Goal: Transaction & Acquisition: Purchase product/service

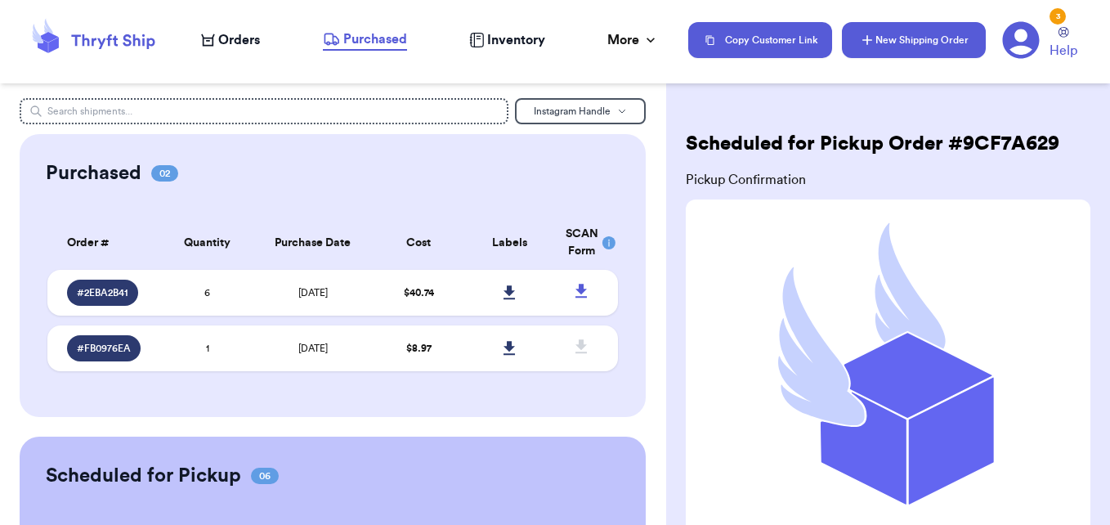
click at [914, 36] on button "New Shipping Order" at bounding box center [914, 40] width 144 height 36
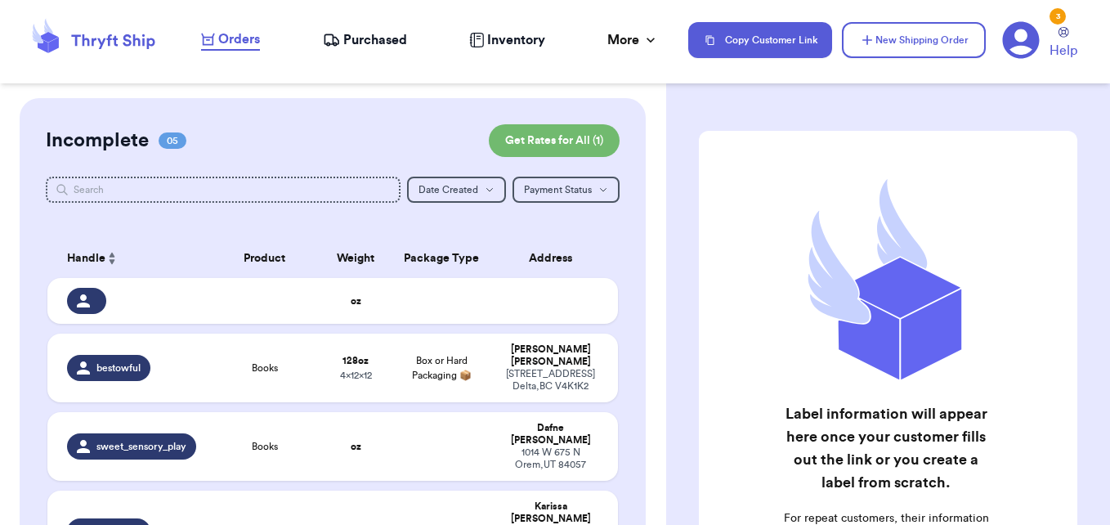
click at [123, 42] on icon at bounding box center [93, 40] width 131 height 44
click at [222, 308] on td at bounding box center [265, 301] width 114 height 46
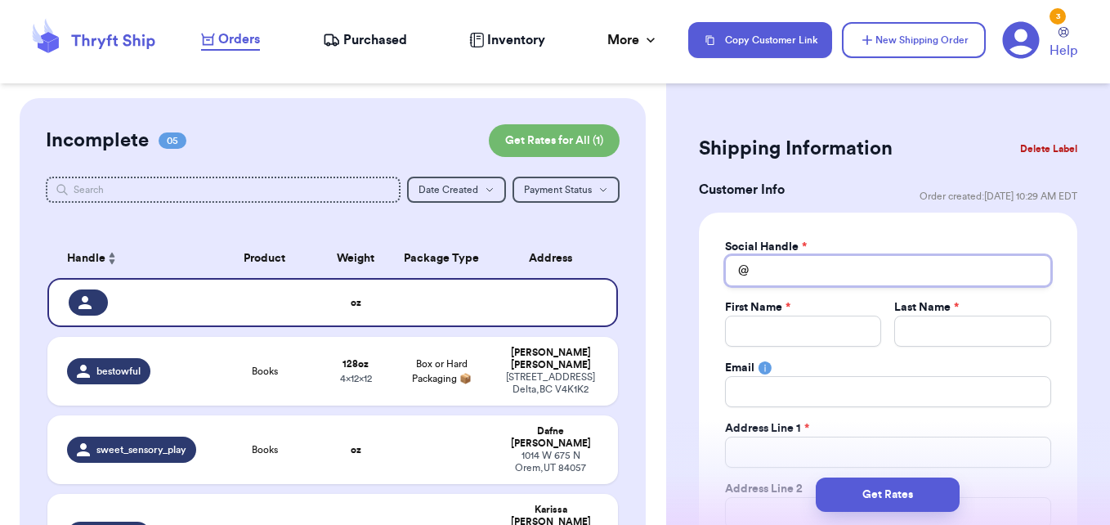
click at [812, 277] on input "Total Amount Paid" at bounding box center [888, 270] width 326 height 31
click at [769, 258] on input "Total Amount Paid" at bounding box center [888, 270] width 326 height 31
paste input "dawnmariewelch"
type input "dawnmariewelch"
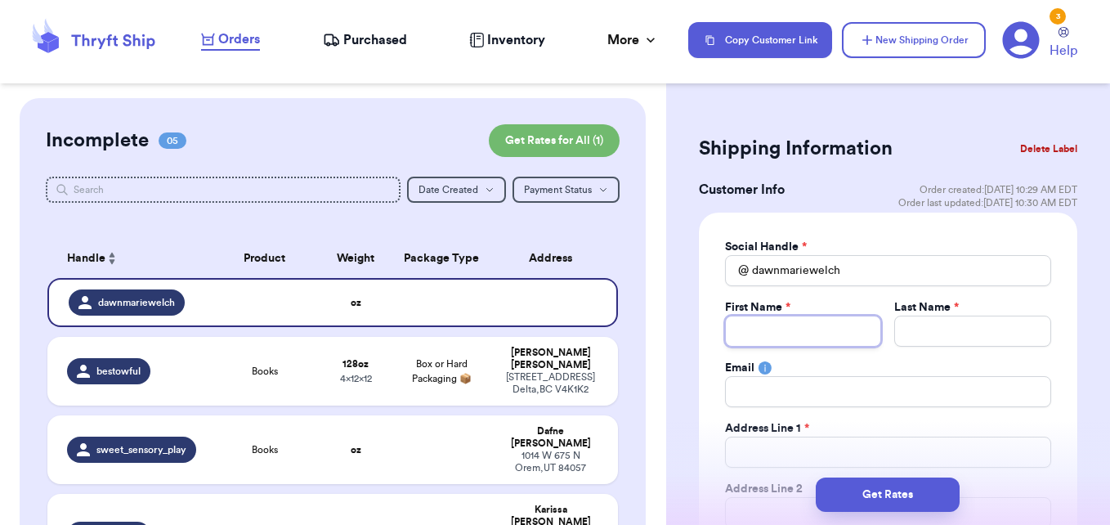
click at [803, 326] on input "Total Amount Paid" at bounding box center [803, 331] width 157 height 31
type input "D"
type input "Da"
type input "Daw"
type input "[PERSON_NAME]"
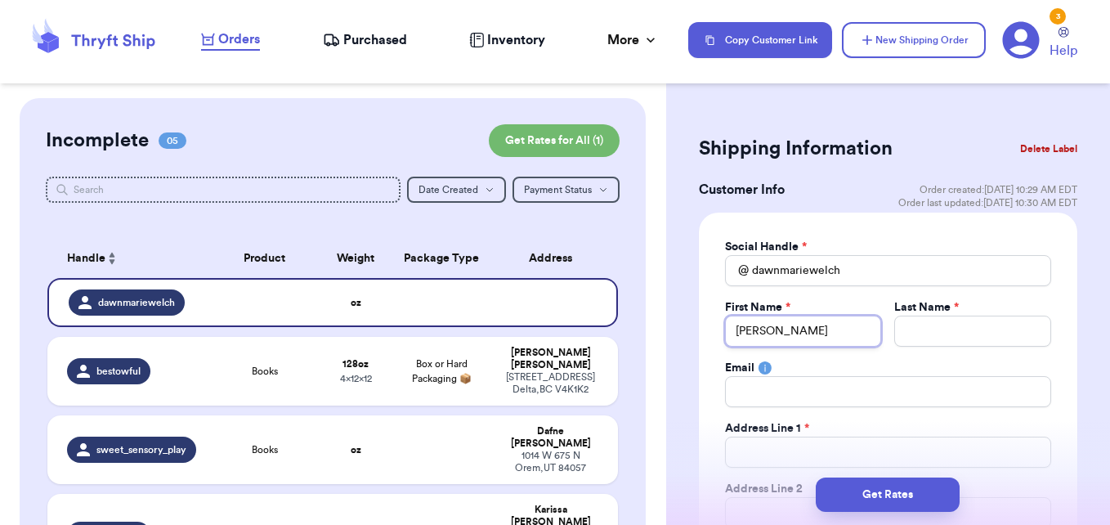
type input "[PERSON_NAME]"
type input "W"
type input "We"
type input "Wel"
type input "Welc"
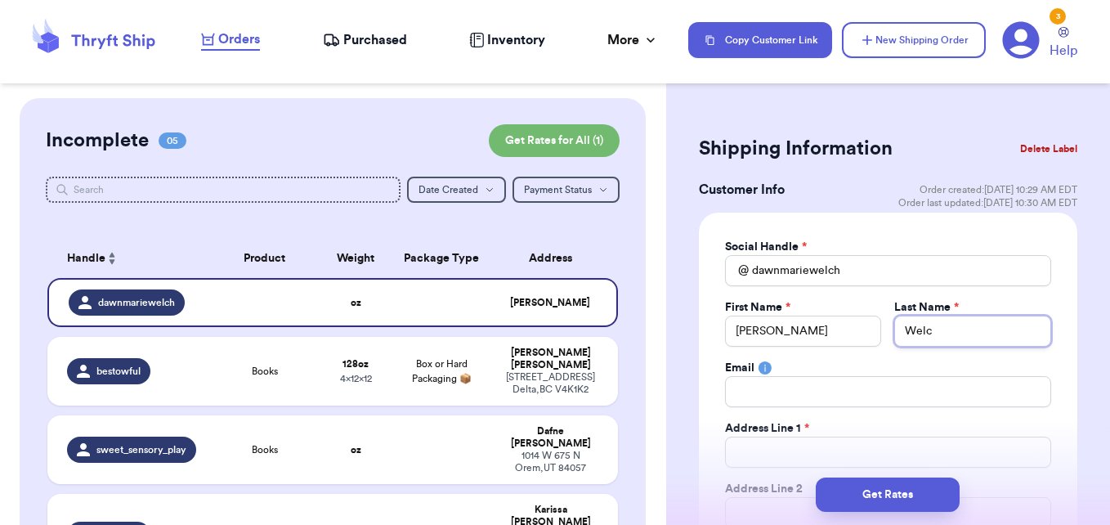
type input "[PERSON_NAME]"
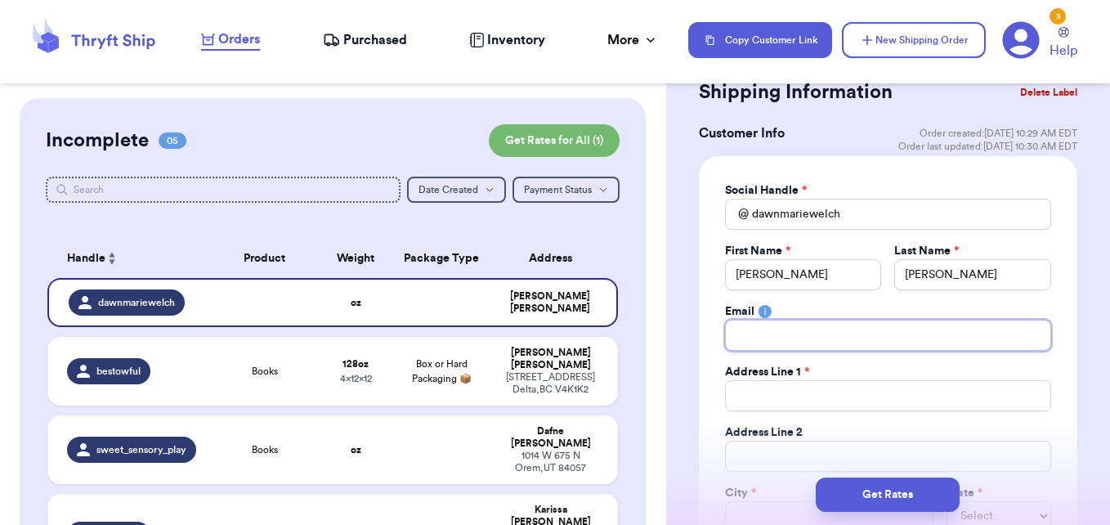
scroll to position [164, 0]
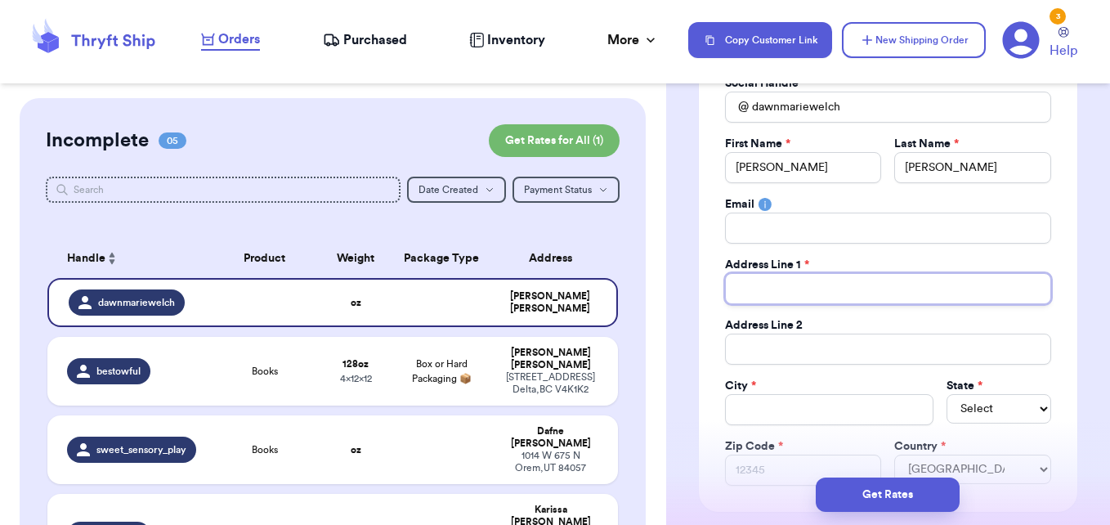
type input "4"
type input "42"
type input "421"
type input "421 W"
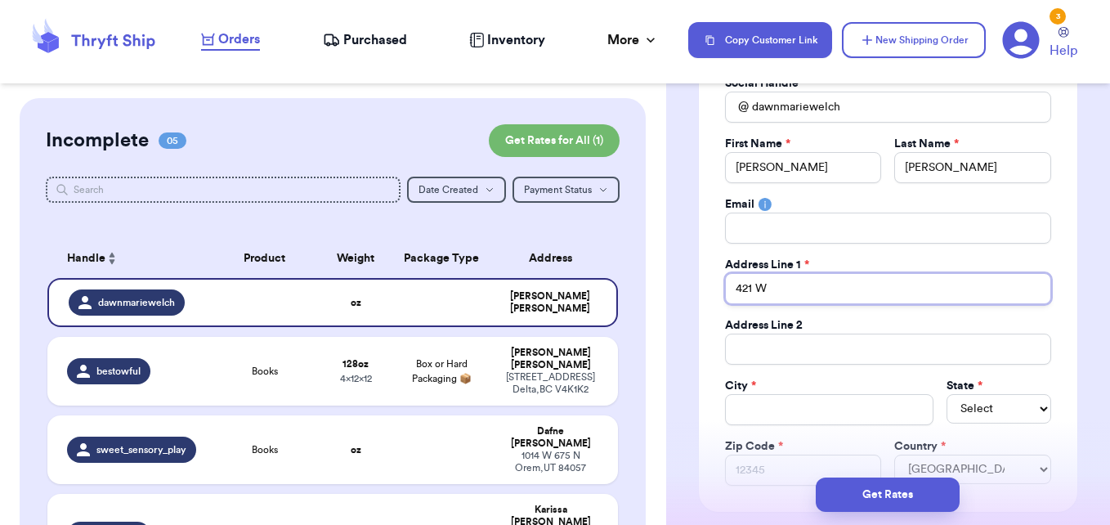
type input "421 W E"
type input "421 W El"
type input "[STREET_ADDRESS]"
type input "421 W Elde"
type input "421 W Elder"
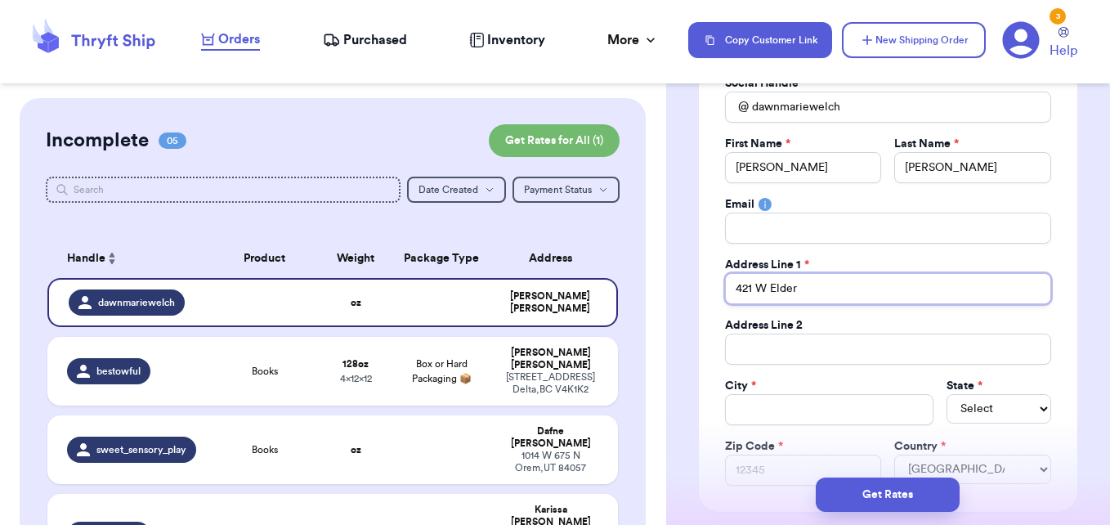
type input "421 W Elder"
type input "421 W Elder S"
type input "[STREET_ADDRESS]"
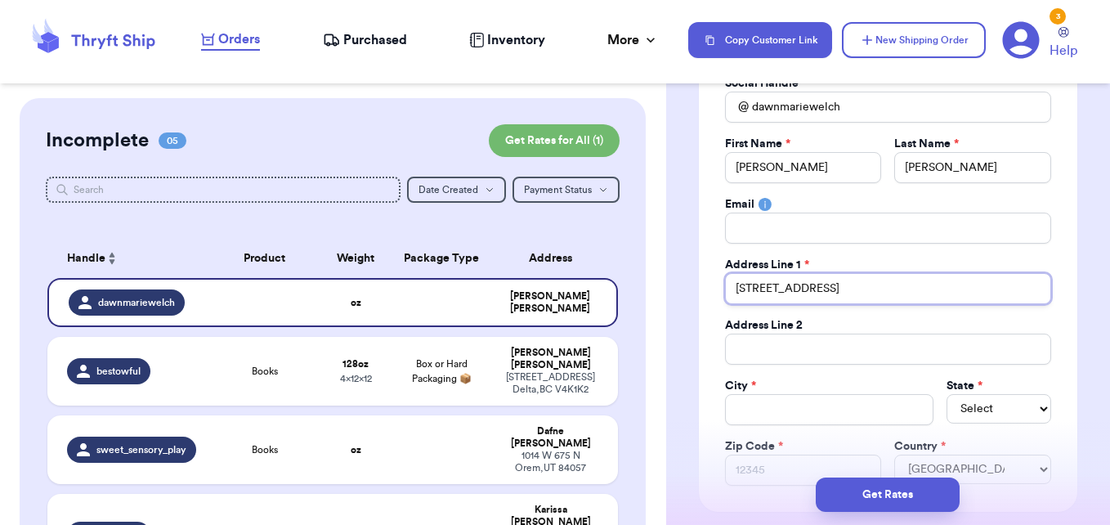
type input "[STREET_ADDRESS]"
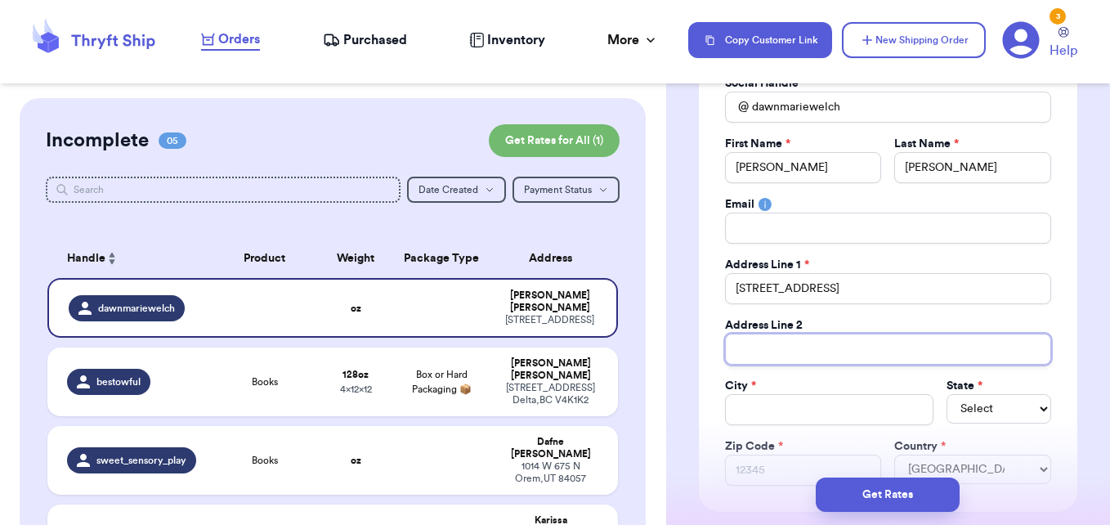
type input "F"
type input "Fa"
type input "Fal"
type input "Fall"
type input "Fallb"
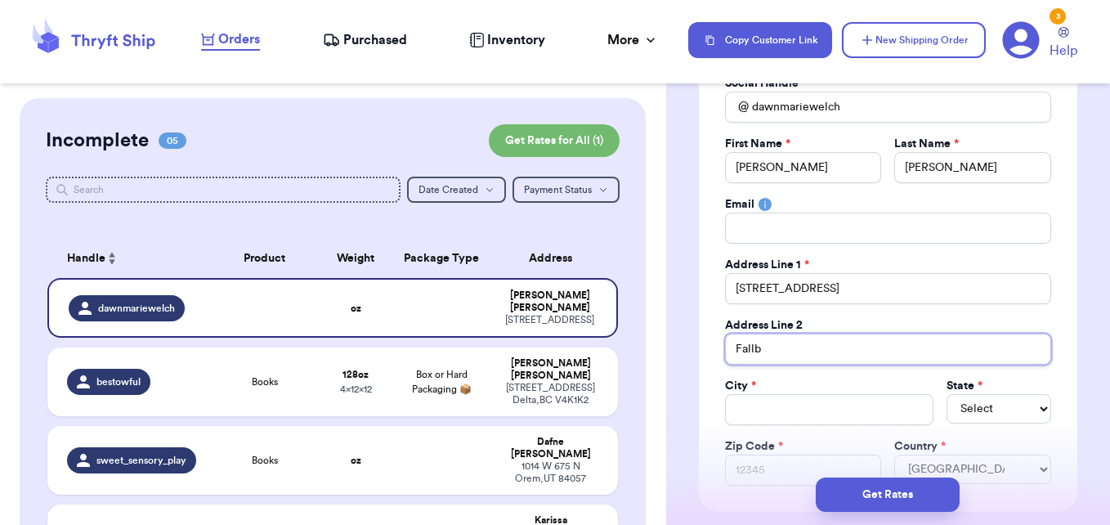
type input "Fall"
type input "Fal"
type input "Fa"
type input "F"
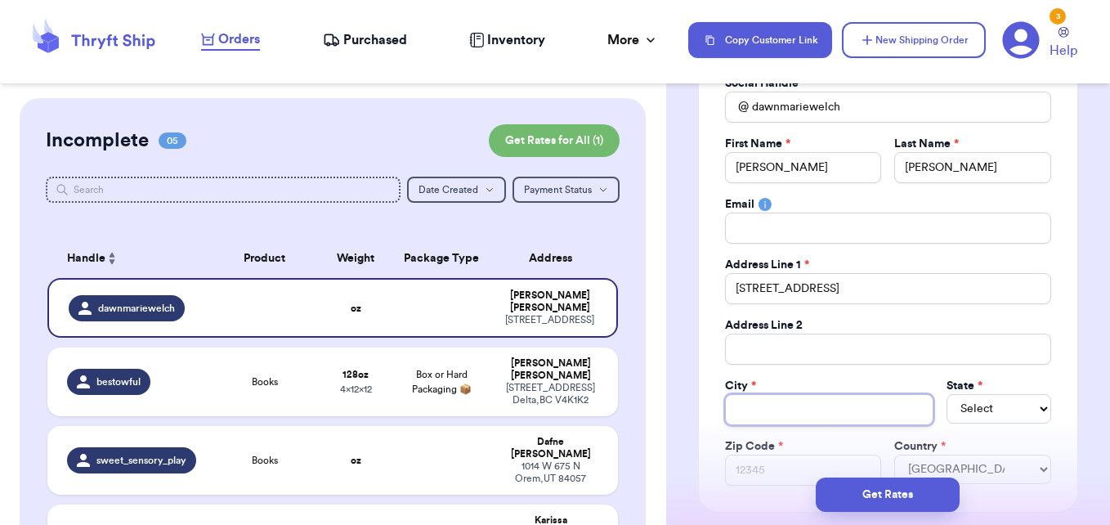
type input "F"
type input "Fa"
type input "Fal"
type input "Fall"
type input "Fallb"
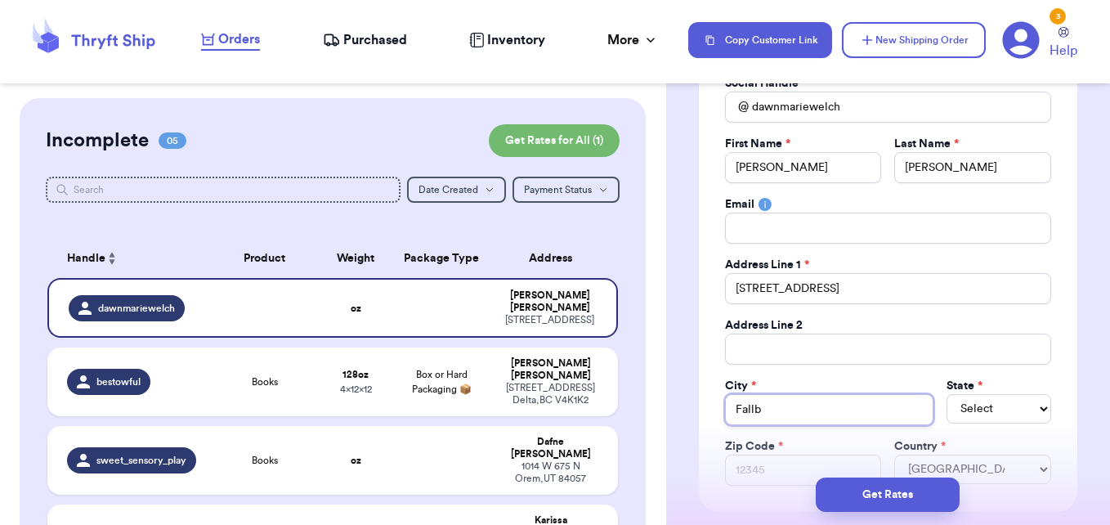
type input "Fallbr"
type input "Fallbro"
type input "Fallbroo"
type input "Fallbrook"
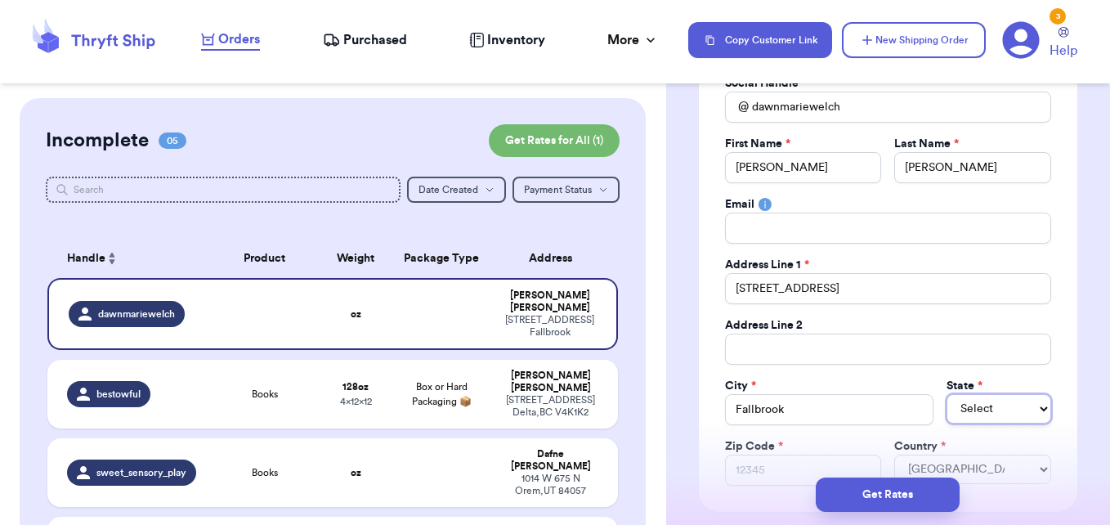
select select "CA"
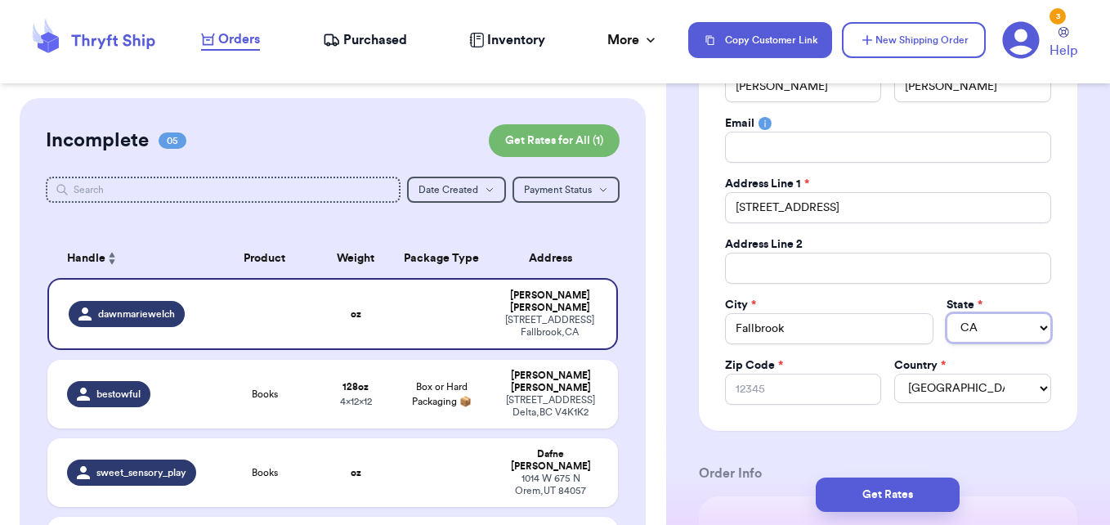
scroll to position [245, 0]
click at [766, 392] on input "Zip Code *" at bounding box center [803, 388] width 157 height 31
type input "9"
type input "92"
type input "920"
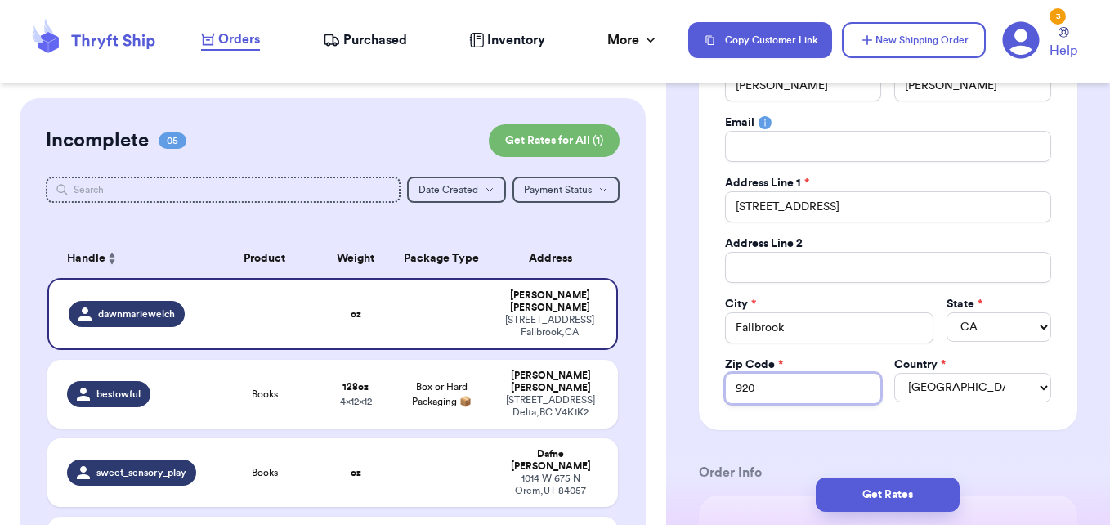
type input "9202"
type input "92028"
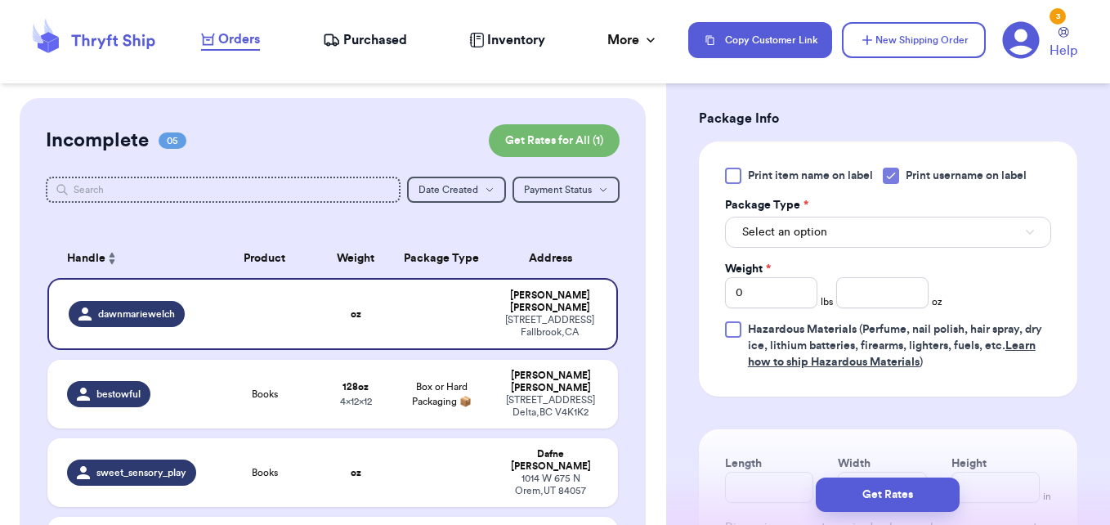
scroll to position [981, 0]
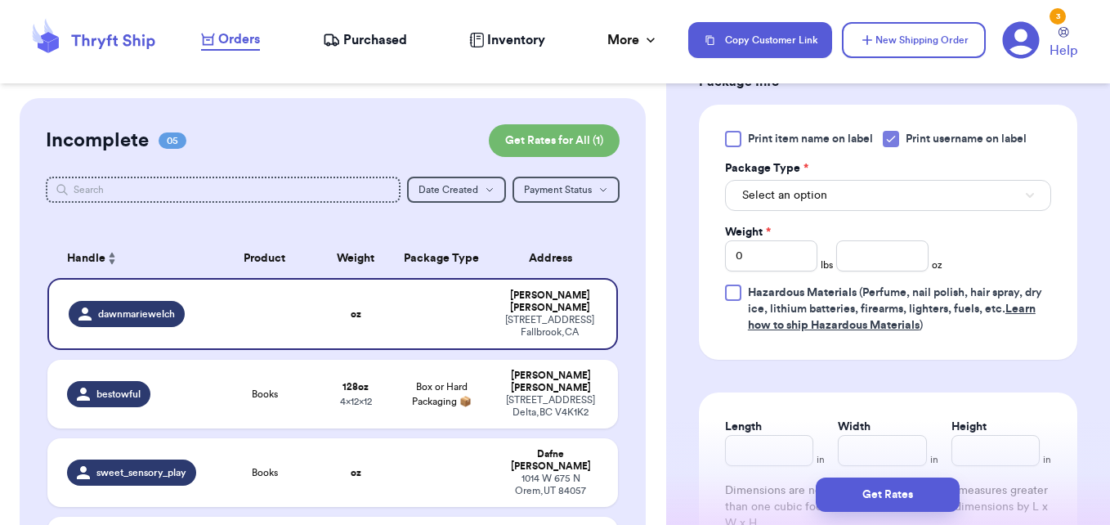
type input "92028"
click at [788, 196] on span "Select an option" at bounding box center [784, 195] width 85 height 16
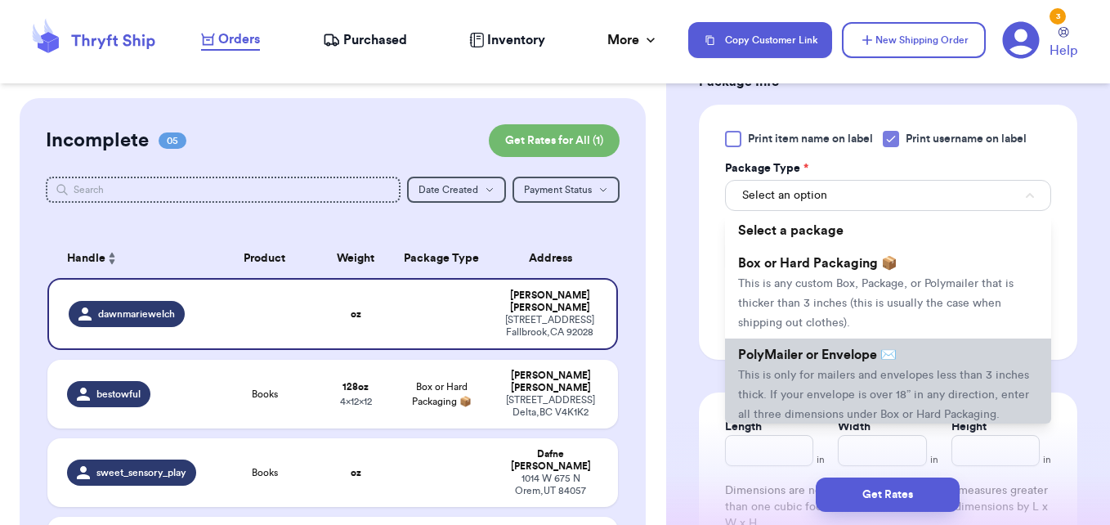
click at [831, 367] on li "PolyMailer or Envelope ✉️ This is only for mailers and envelopes less than 3 in…" at bounding box center [888, 385] width 326 height 92
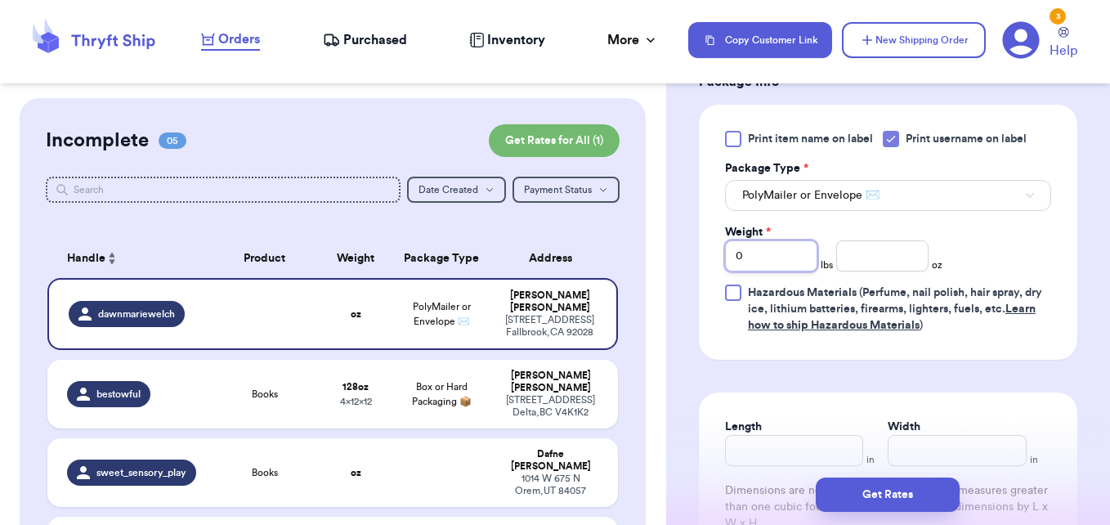
click at [726, 249] on input "0" at bounding box center [771, 255] width 92 height 31
click at [855, 259] on input "number" at bounding box center [882, 255] width 92 height 31
type input "8"
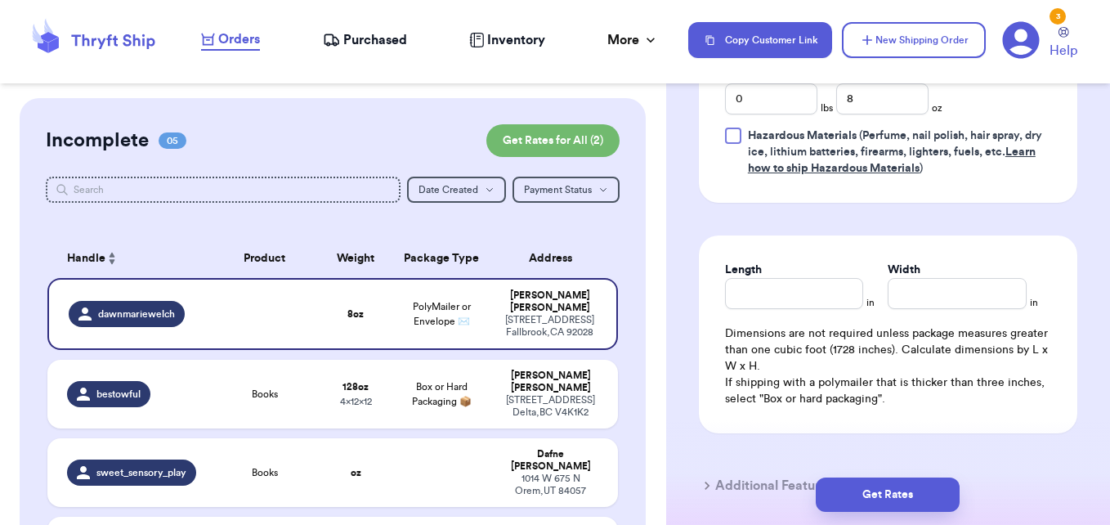
scroll to position [1145, 0]
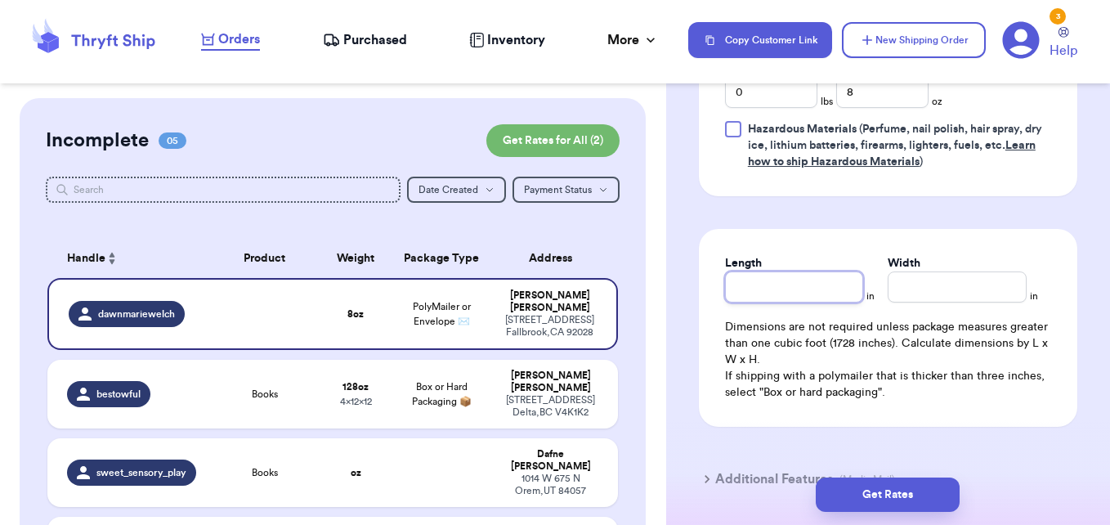
click at [818, 293] on input "Length" at bounding box center [794, 286] width 139 height 31
type input "9"
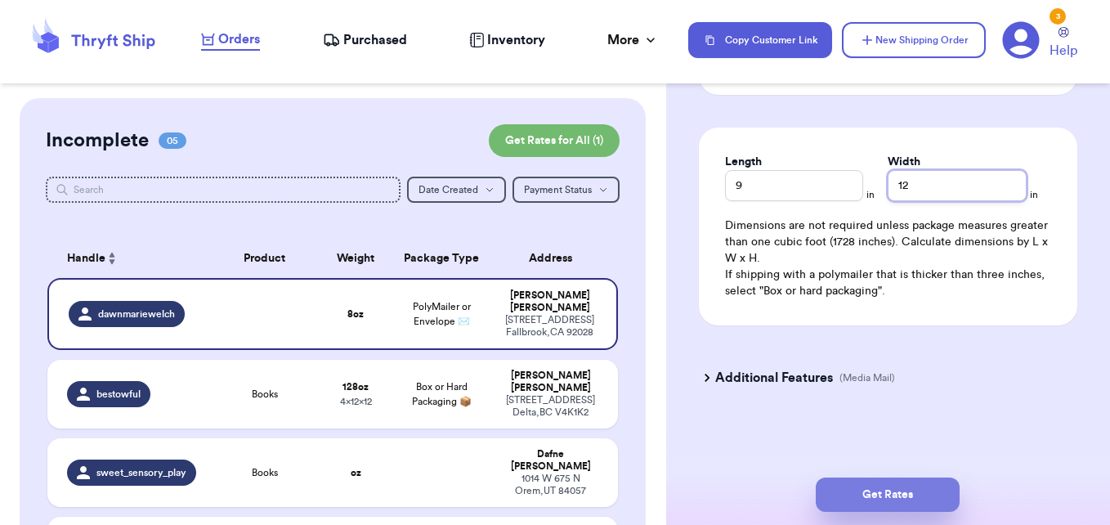
type input "12"
click at [904, 492] on button "Get Rates" at bounding box center [888, 495] width 144 height 34
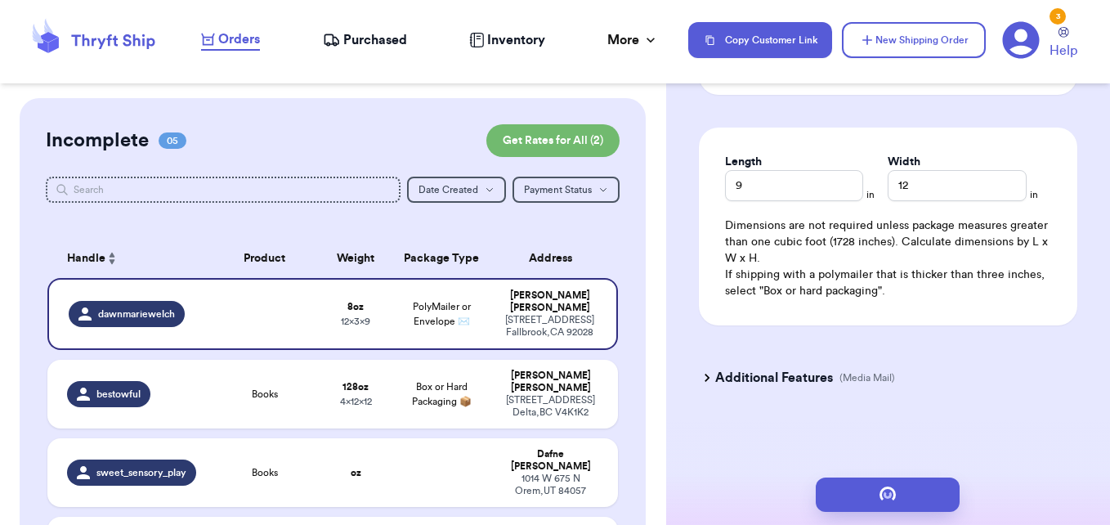
scroll to position [0, 0]
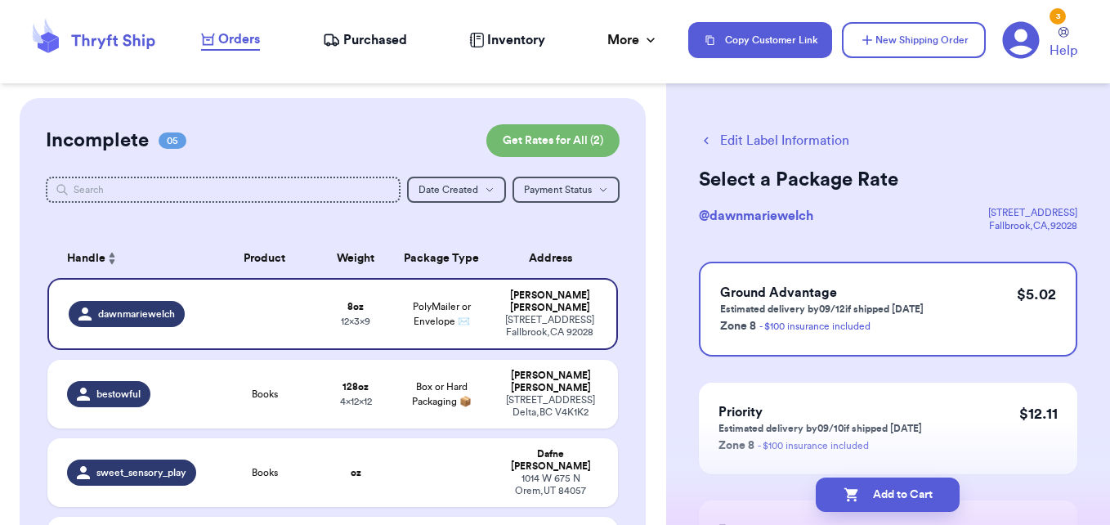
click at [728, 143] on button "Edit Label Information" at bounding box center [774, 141] width 150 height 20
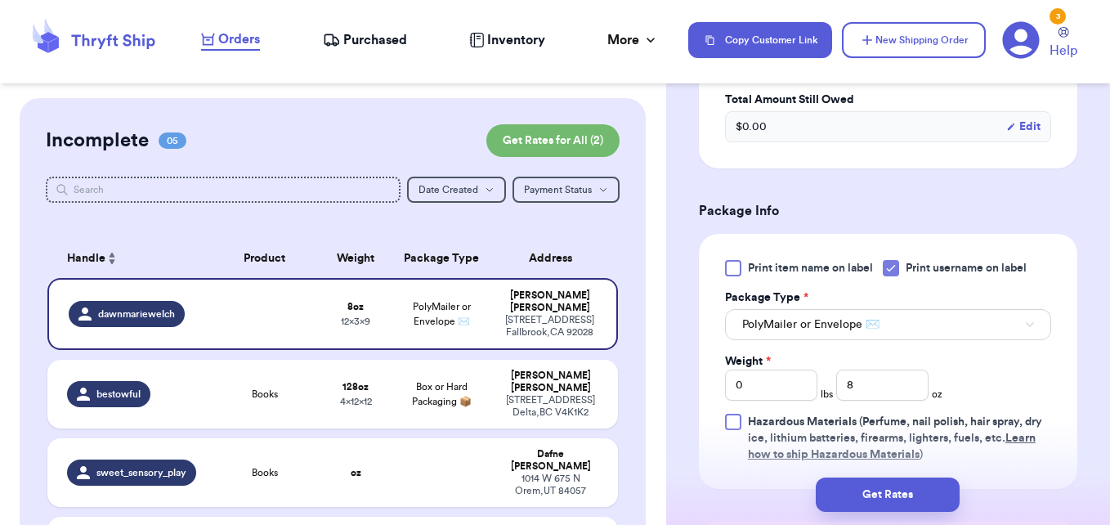
scroll to position [736, 0]
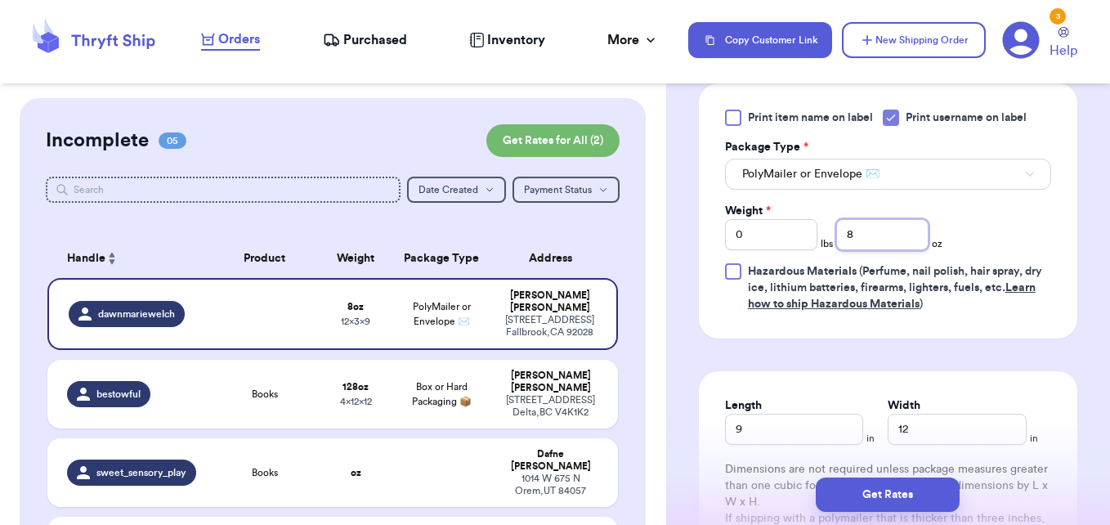
drag, startPoint x: 877, startPoint y: 237, endPoint x: 831, endPoint y: 236, distance: 46.6
click at [831, 236] on div "Weight * 0 lbs 8 oz" at bounding box center [833, 226] width 217 height 47
drag, startPoint x: 747, startPoint y: 234, endPoint x: 717, endPoint y: 234, distance: 30.3
click at [717, 234] on div "Print item name on label Print username on label Package Type * PolyMailer or E…" at bounding box center [888, 210] width 379 height 255
type input "3"
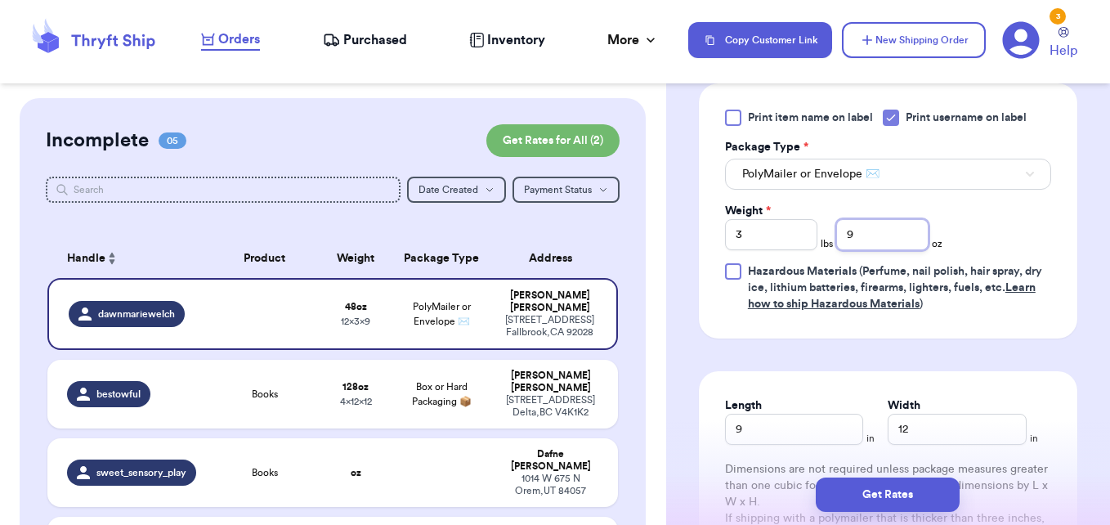
type input "9"
click at [1043, 228] on div "Print item name on label Print username on label Package Type * PolyMailer or E…" at bounding box center [888, 210] width 379 height 255
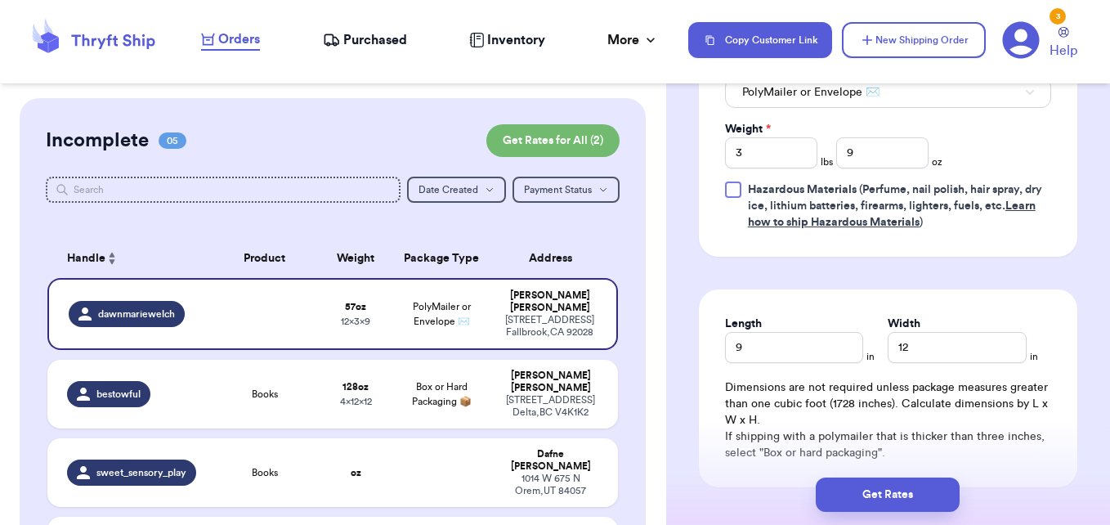
scroll to position [899, 0]
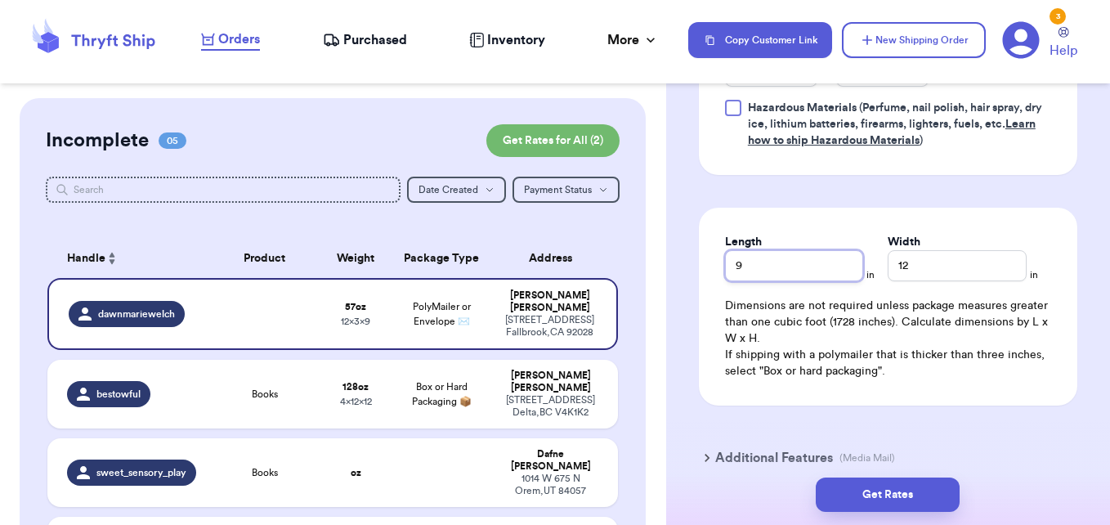
drag, startPoint x: 794, startPoint y: 271, endPoint x: 720, endPoint y: 262, distance: 74.0
click at [720, 262] on div "Length 9 in Width 12 in Dimensions are not required unless package measures gre…" at bounding box center [888, 307] width 379 height 198
type input "11"
type input "10"
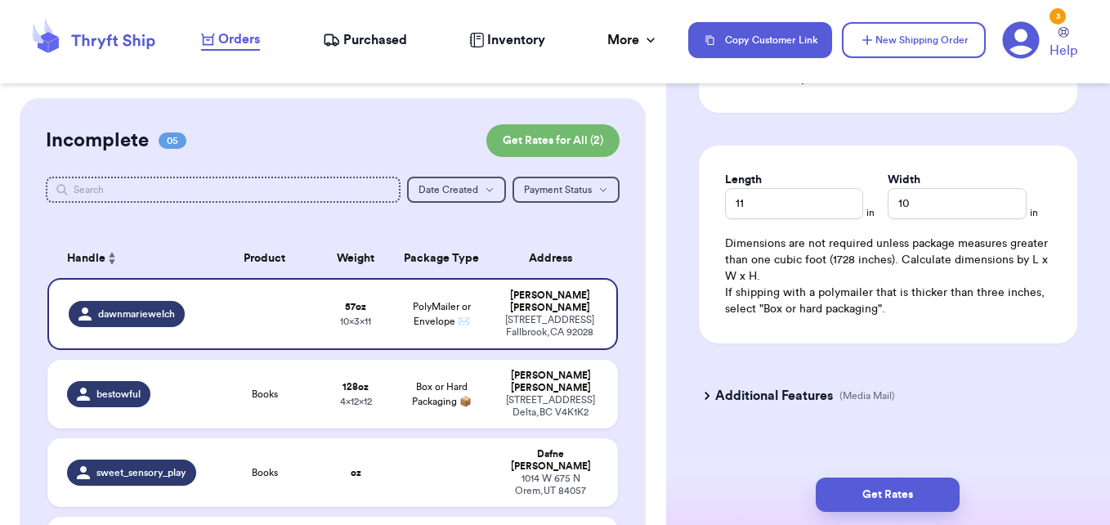
scroll to position [980, 0]
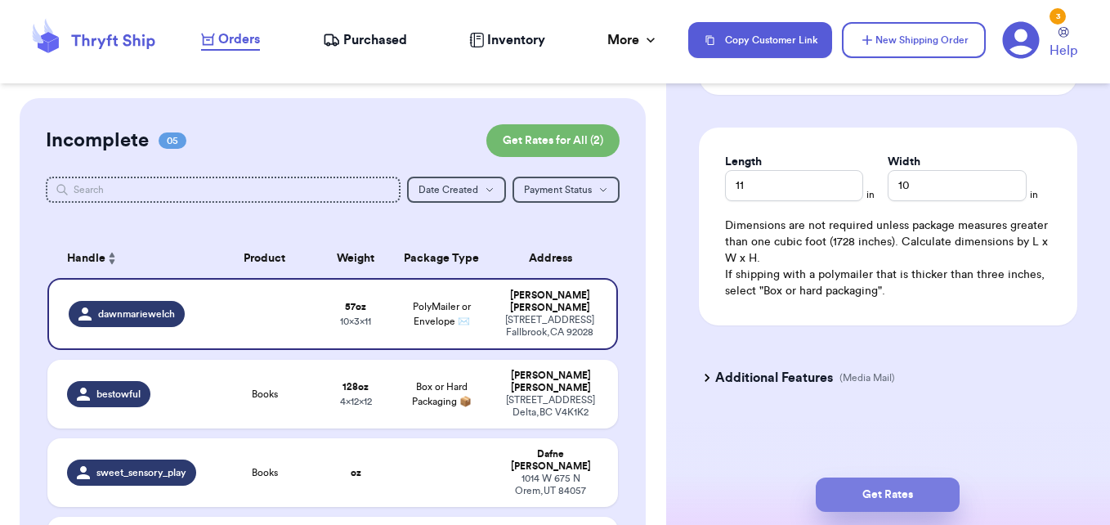
click at [905, 499] on button "Get Rates" at bounding box center [888, 495] width 144 height 34
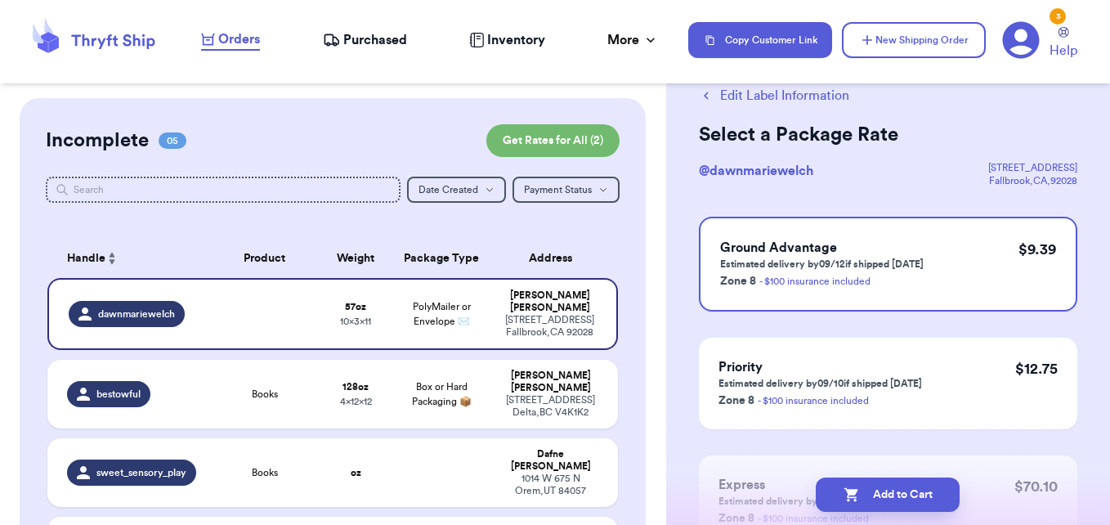
scroll to position [18, 0]
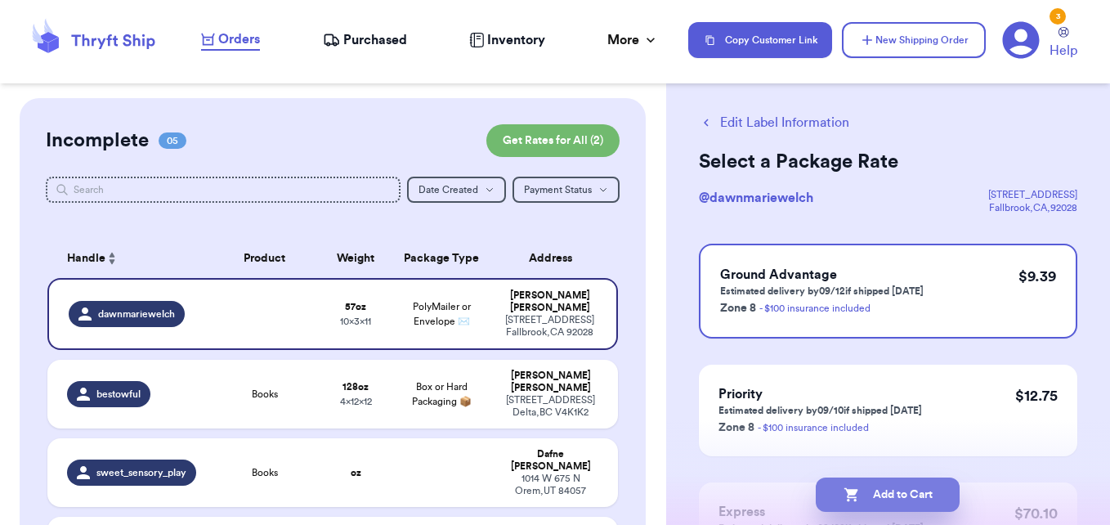
click at [922, 500] on button "Add to Cart" at bounding box center [888, 495] width 144 height 34
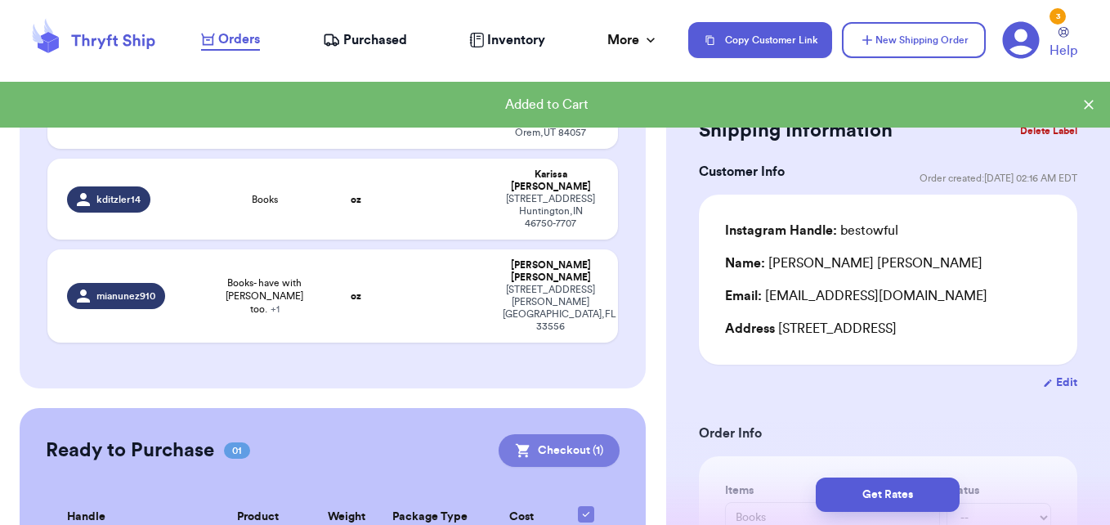
scroll to position [346, 0]
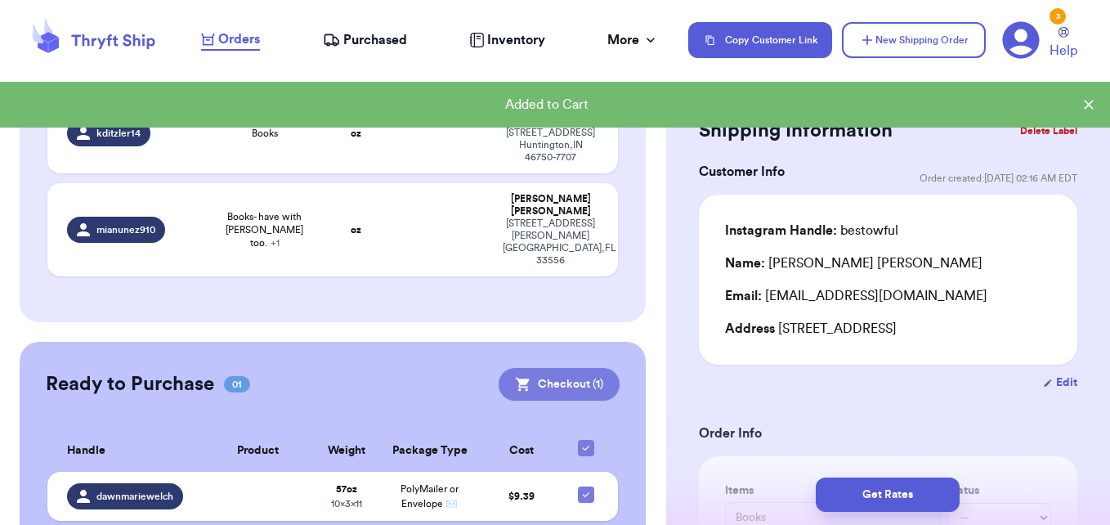
click at [534, 368] on button "Checkout ( 1 )" at bounding box center [559, 384] width 121 height 33
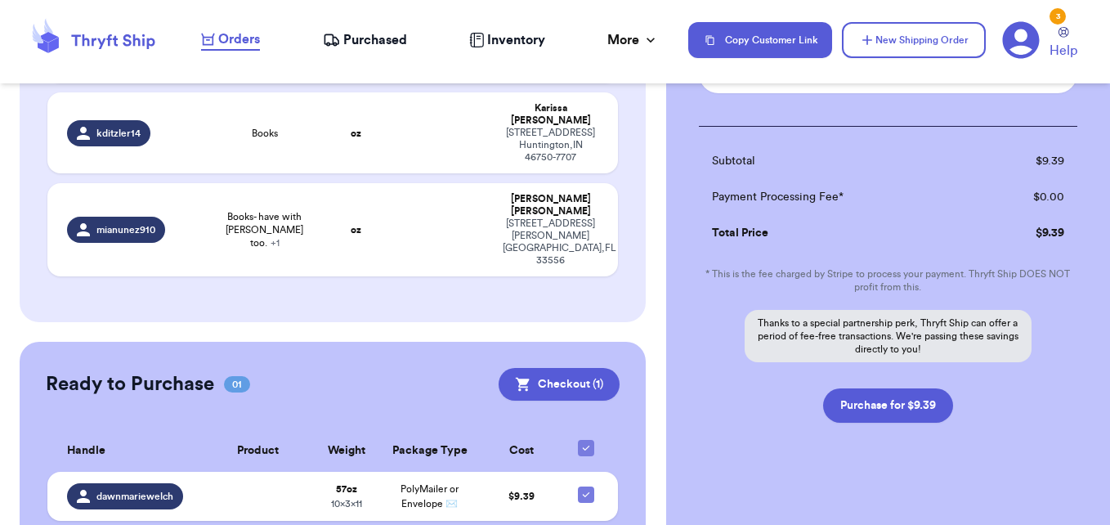
scroll to position [207, 0]
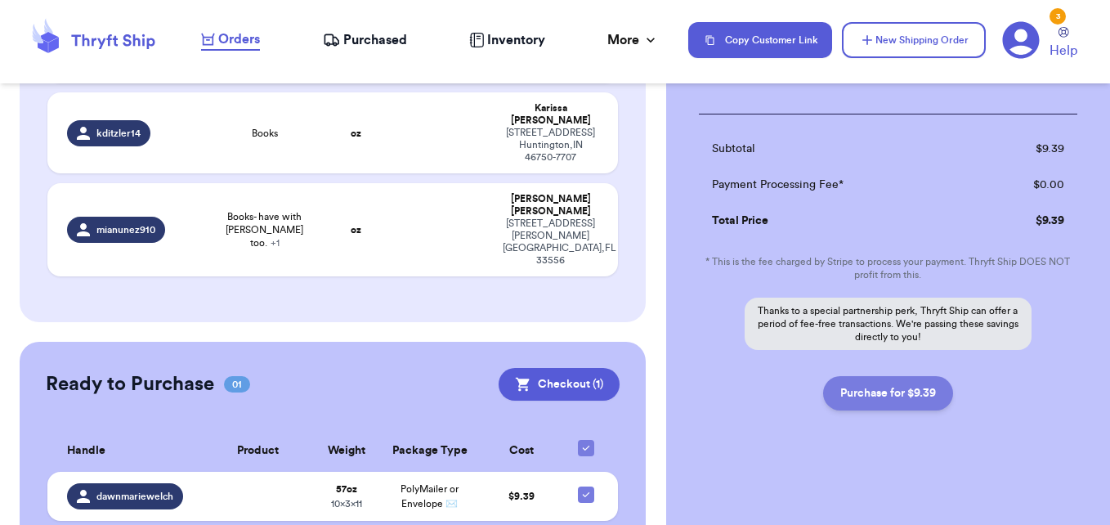
click at [876, 399] on button "Purchase for $9.39" at bounding box center [888, 393] width 130 height 34
checkbox input "false"
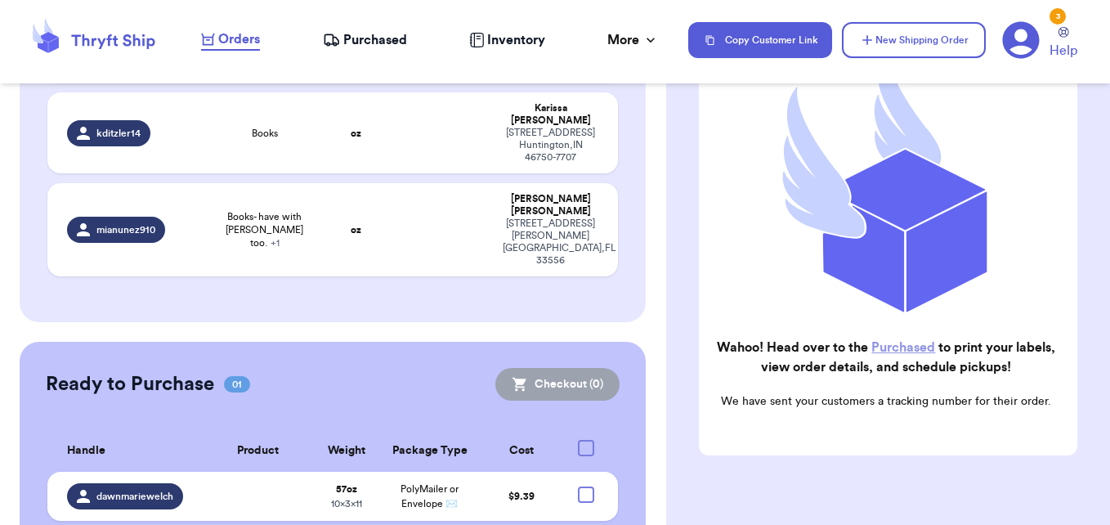
checkbox input "true"
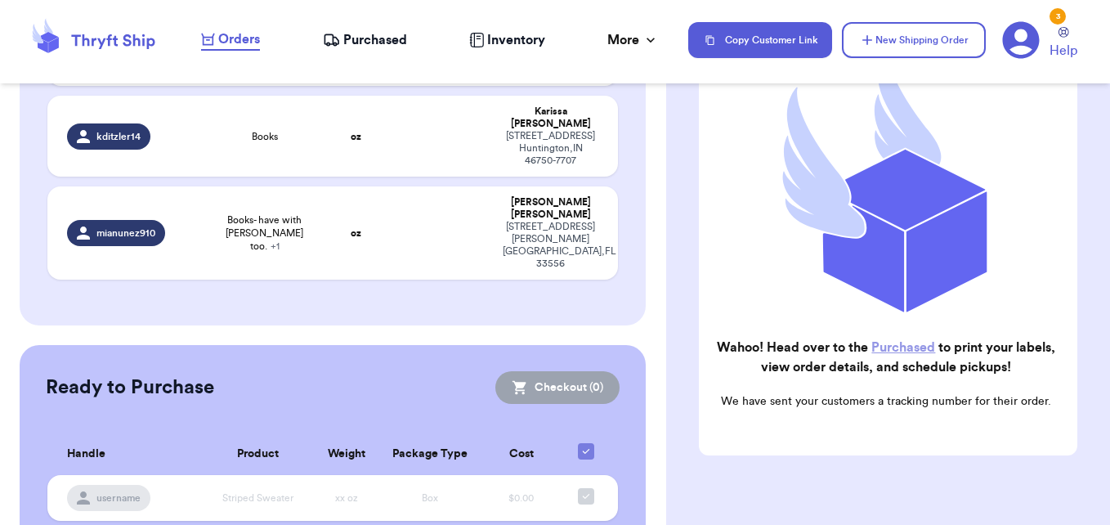
click at [401, 39] on span "Purchased" at bounding box center [375, 40] width 64 height 20
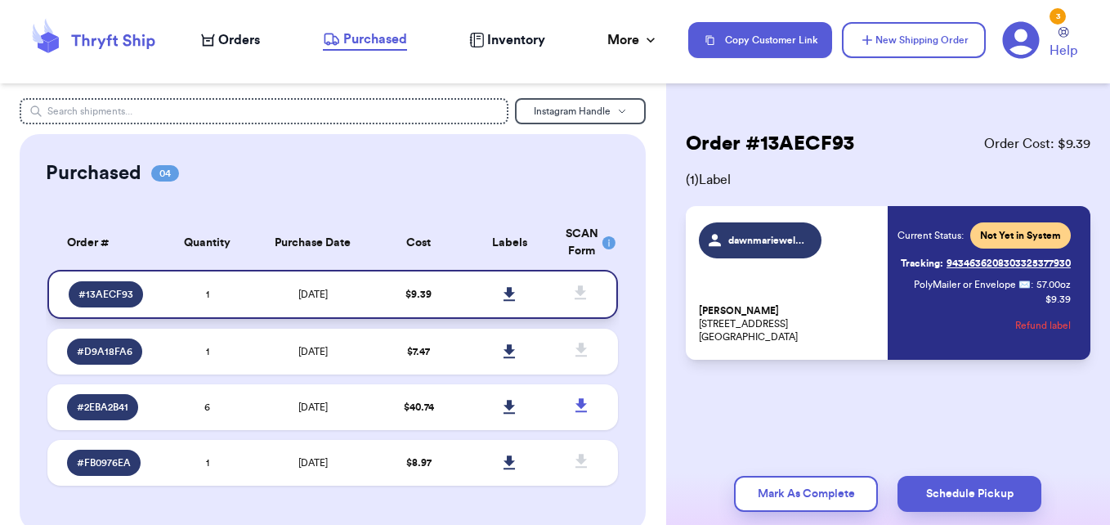
click at [452, 293] on td "$ 9.39" at bounding box center [419, 294] width 92 height 49
click at [504, 290] on icon at bounding box center [509, 294] width 11 height 14
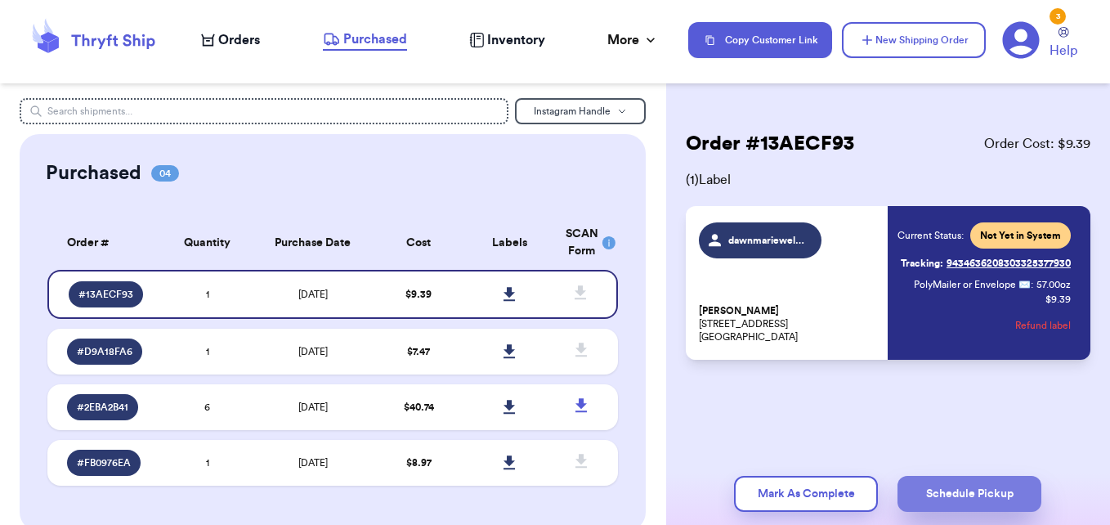
click at [966, 500] on button "Schedule Pickup" at bounding box center [970, 494] width 144 height 36
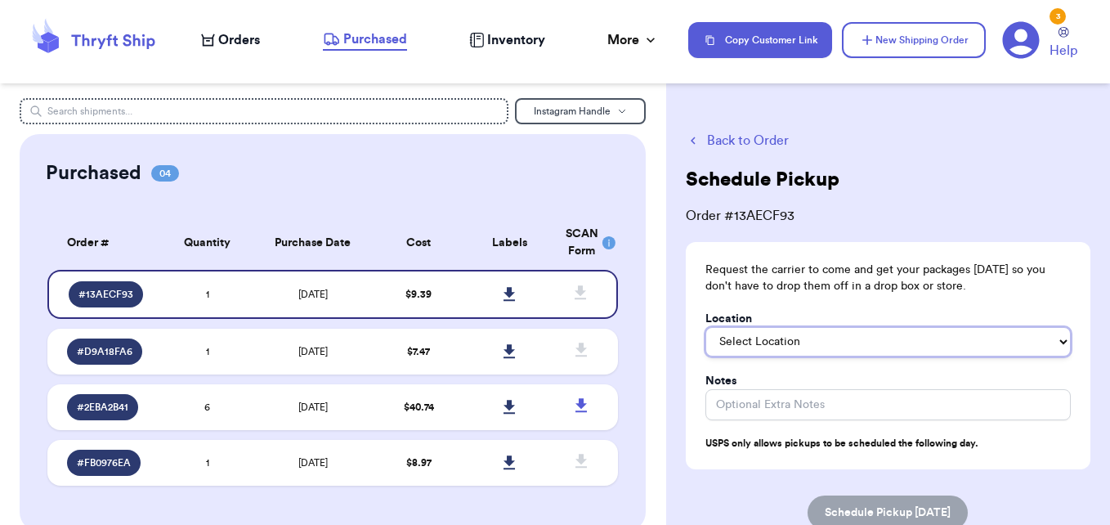
drag, startPoint x: 819, startPoint y: 327, endPoint x: 816, endPoint y: 335, distance: 8.8
click at [819, 328] on select "Select Location In/At Mailbox On the Porch Front Door Back Door Side Door Knock…" at bounding box center [888, 341] width 365 height 29
select select "On the Porch"
click at [706, 327] on select "Select Location In/At Mailbox On the Porch Front Door Back Door Side Door Knock…" at bounding box center [888, 341] width 365 height 29
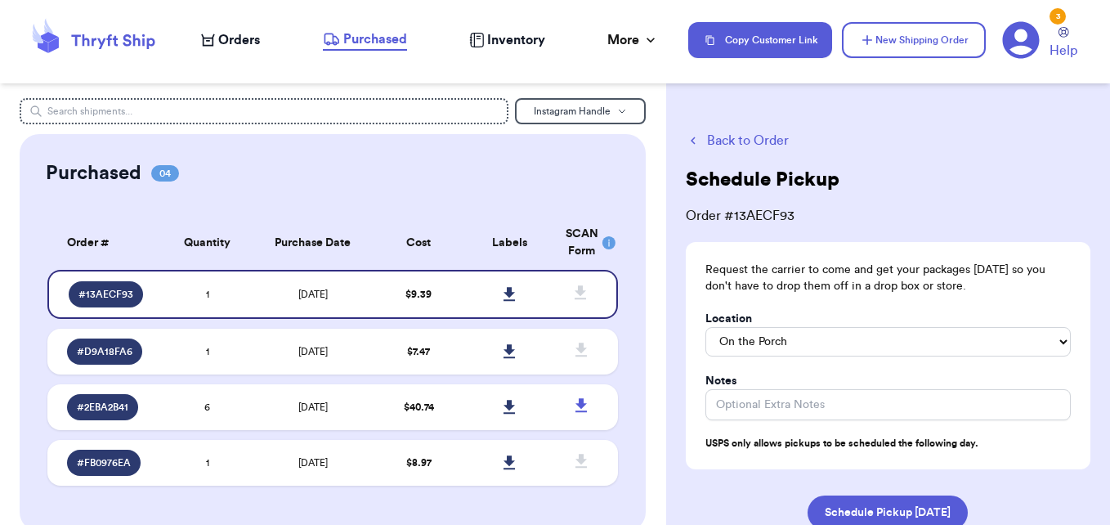
click at [926, 272] on p "Request the carrier to come and get your packages [DATE] so you don't have to d…" at bounding box center [888, 278] width 365 height 33
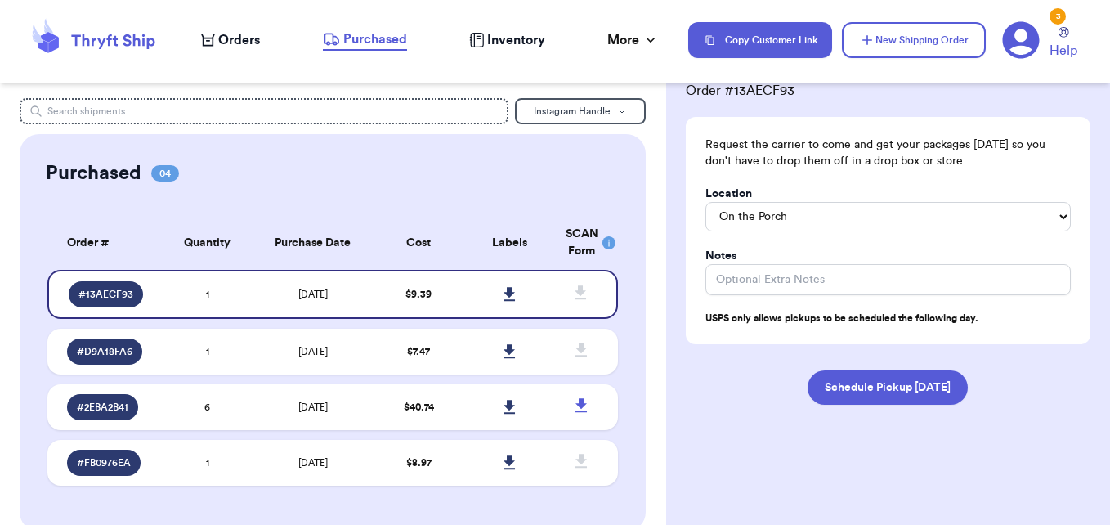
scroll to position [136, 0]
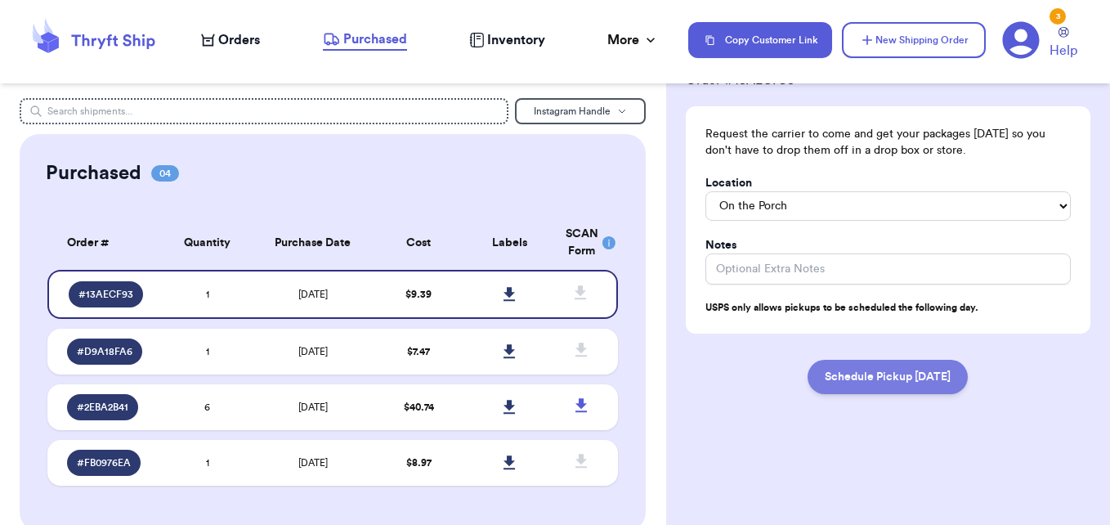
click at [900, 381] on button "Schedule Pickup [DATE]" at bounding box center [888, 377] width 160 height 34
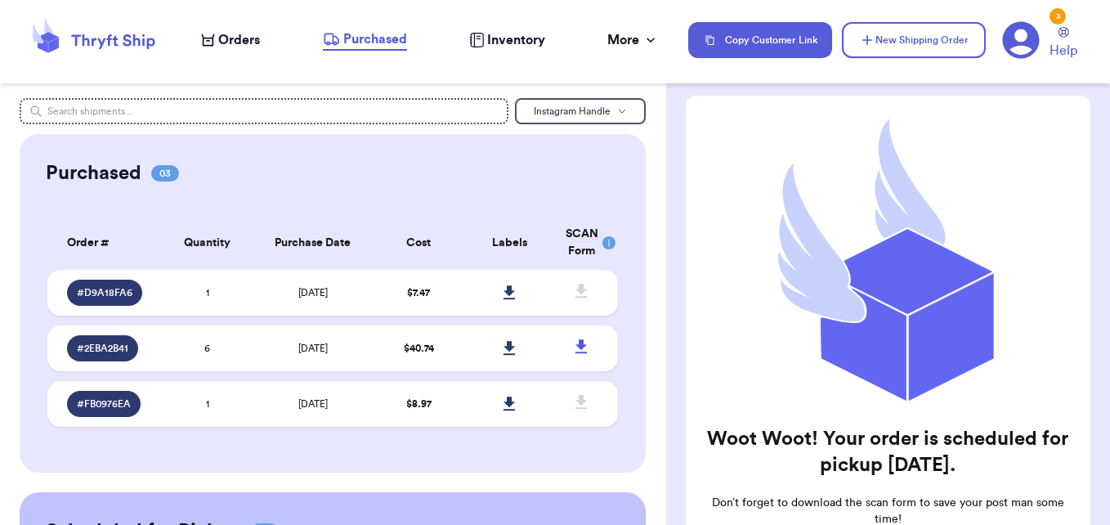
scroll to position [0, 0]
